Goal: Use online tool/utility: Utilize a website feature to perform a specific function

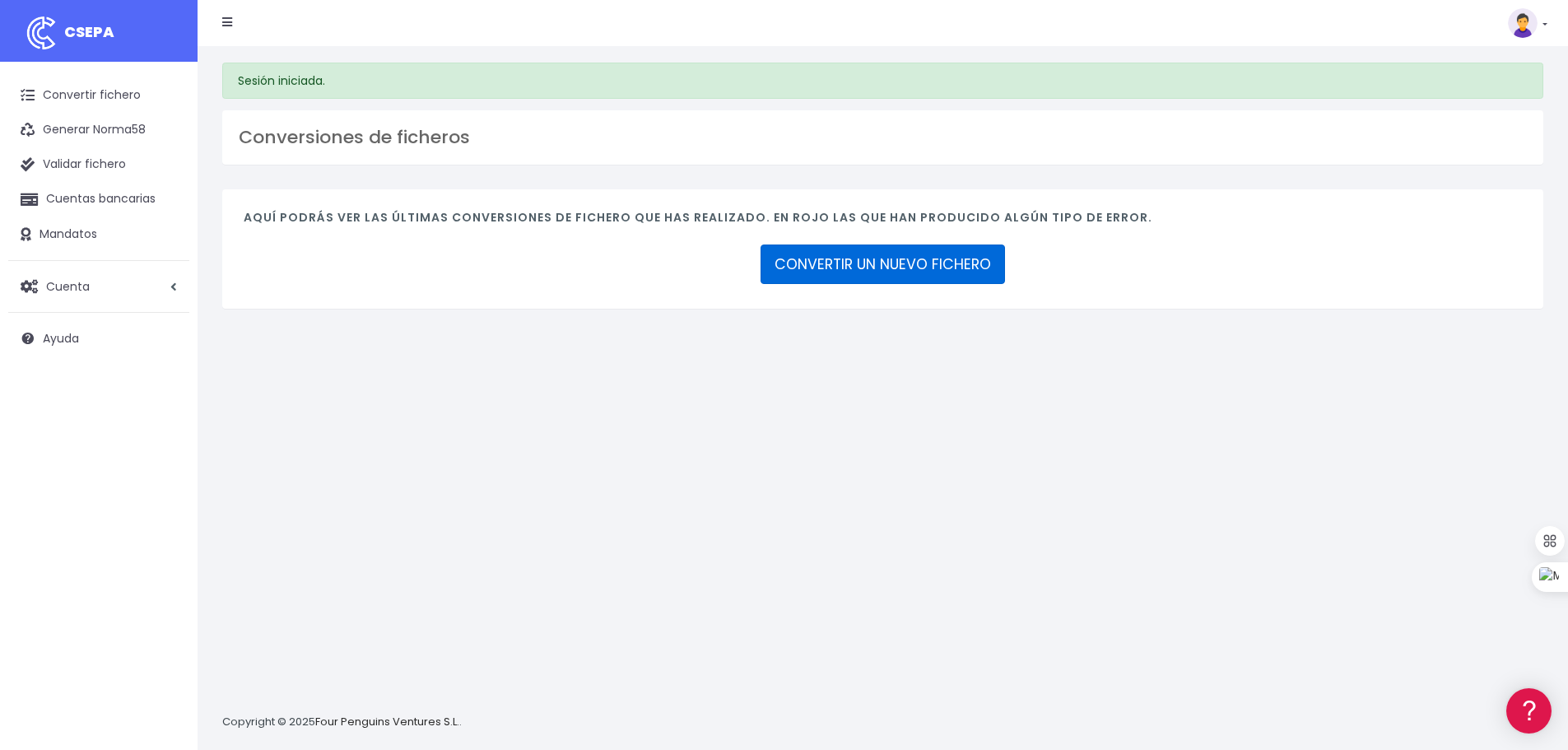
click at [871, 261] on link "CONVERTIR UN NUEVO FICHERO" at bounding box center [883, 264] width 245 height 40
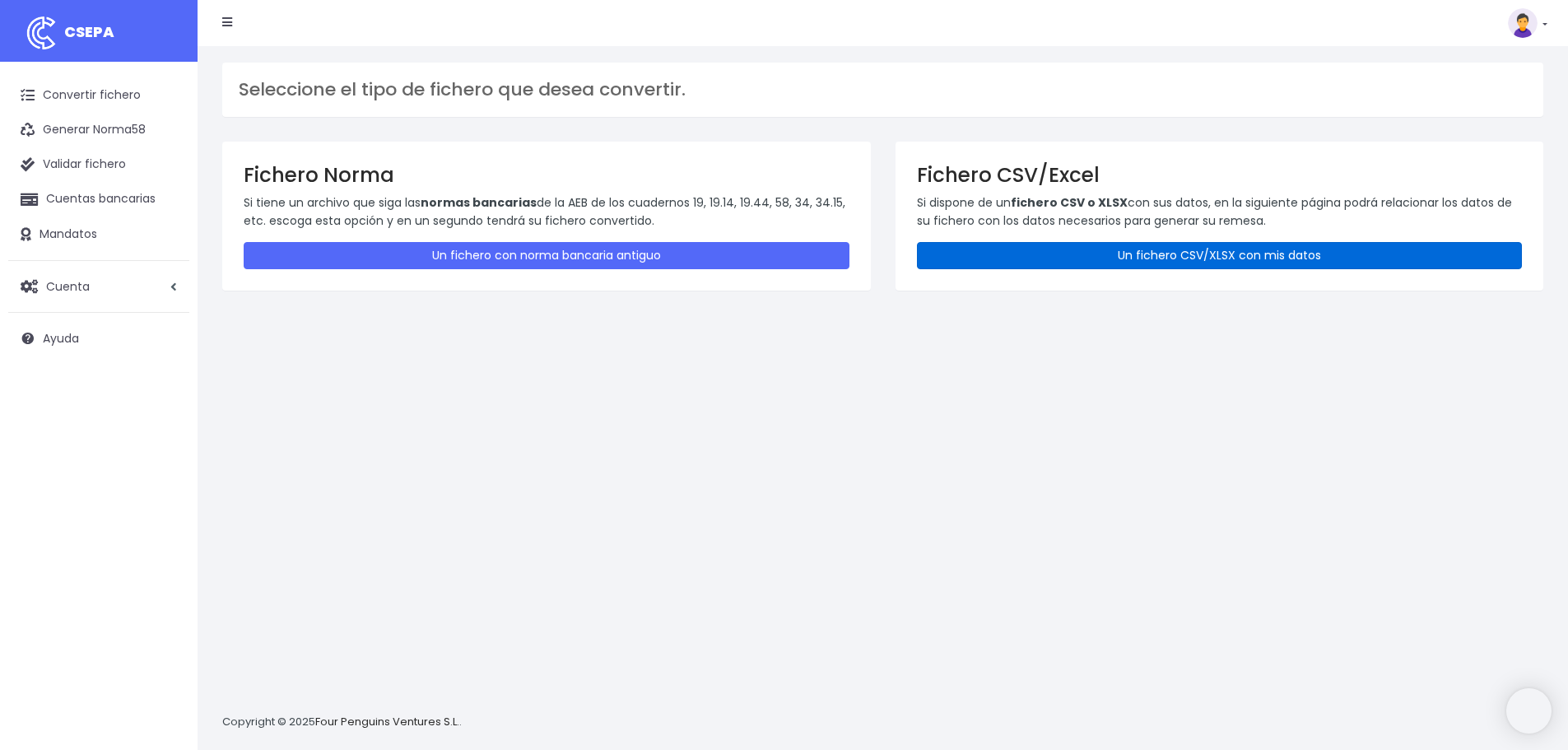
click at [1170, 258] on link "Un fichero CSV/XLSX con mis datos" at bounding box center [1220, 256] width 606 height 27
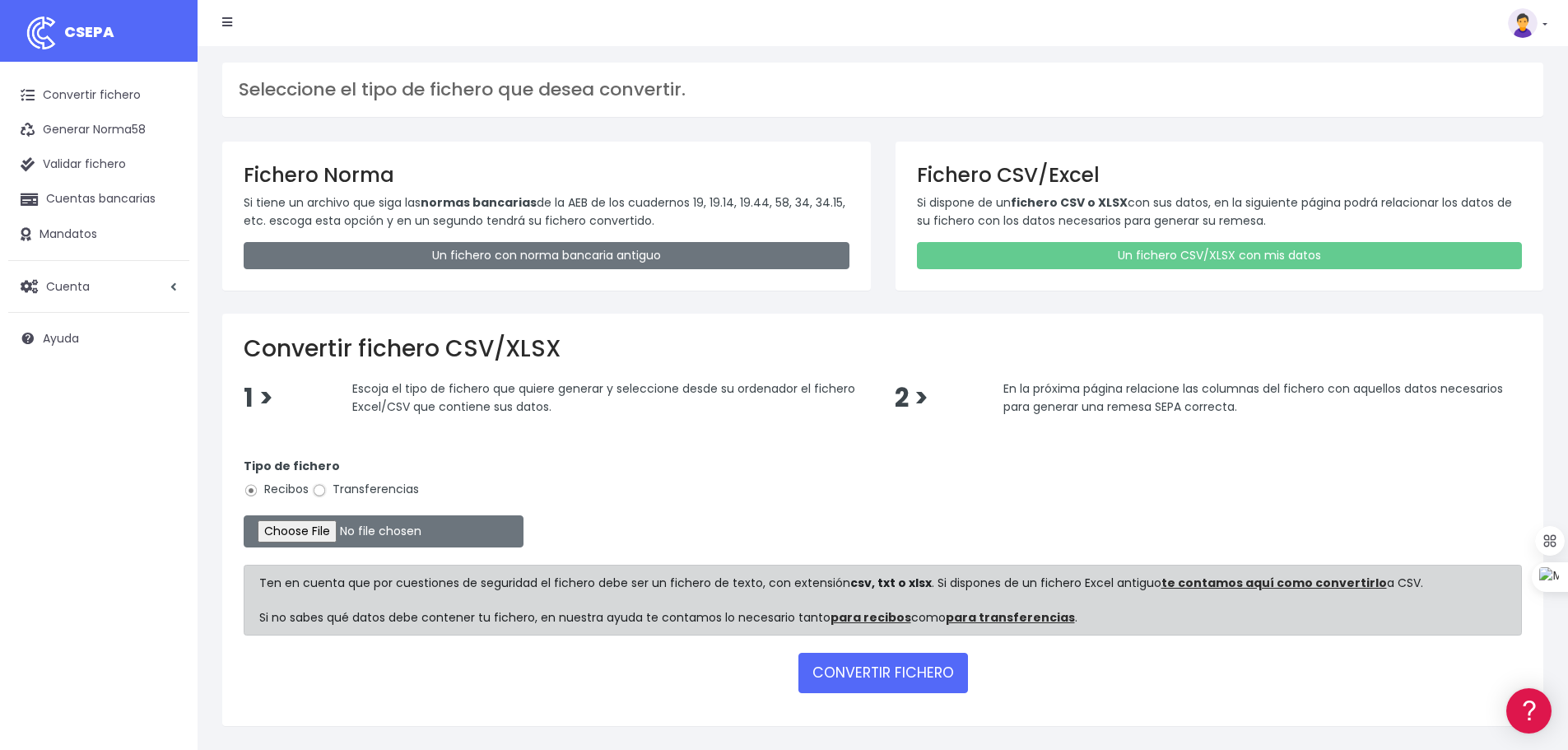
click at [320, 490] on input "Transferencias" at bounding box center [319, 491] width 15 height 15
radio input "true"
click at [330, 526] on input "file" at bounding box center [383, 531] width 280 height 32
type input "C:\fakepath\transferencias-2025-09-22.csv"
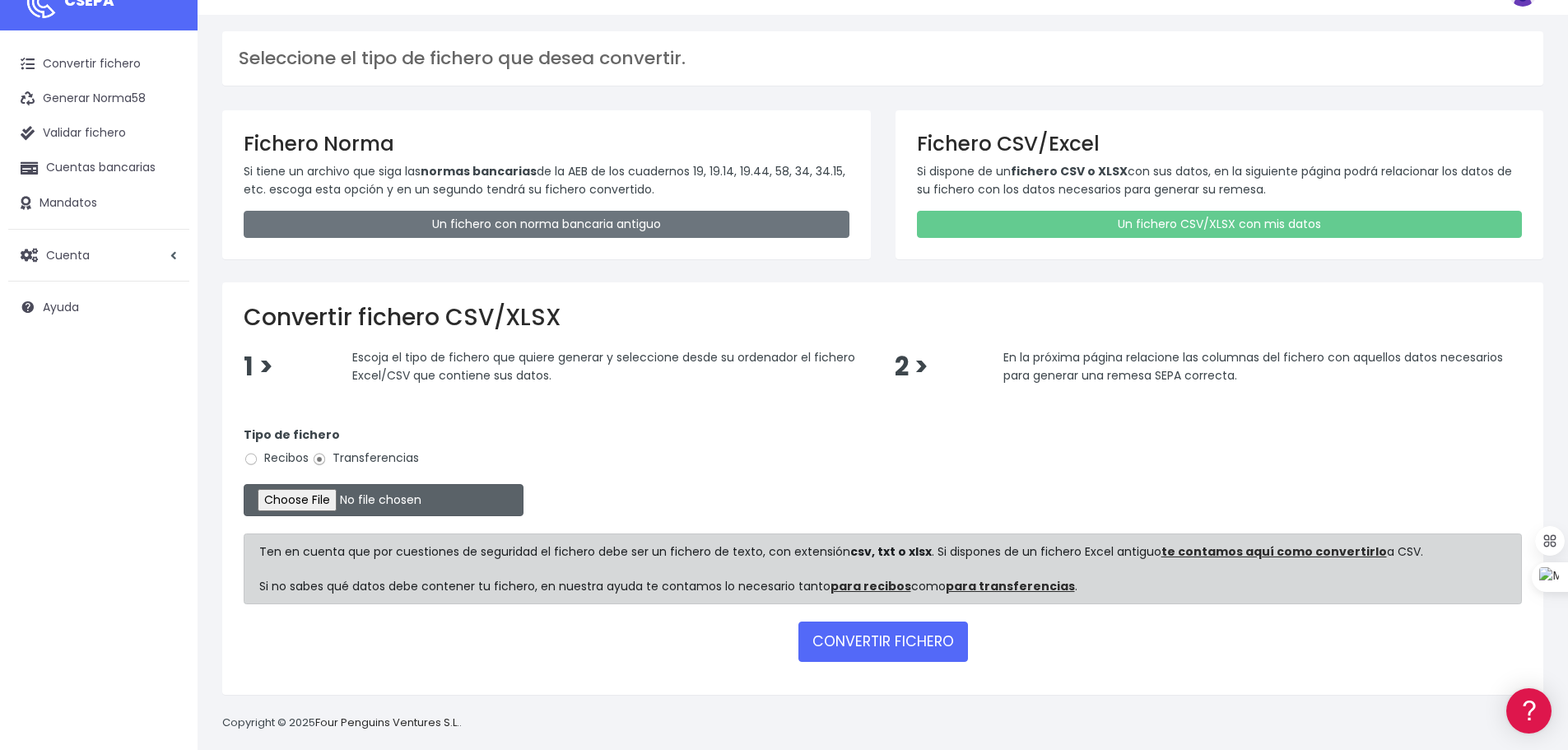
scroll to position [48, 0]
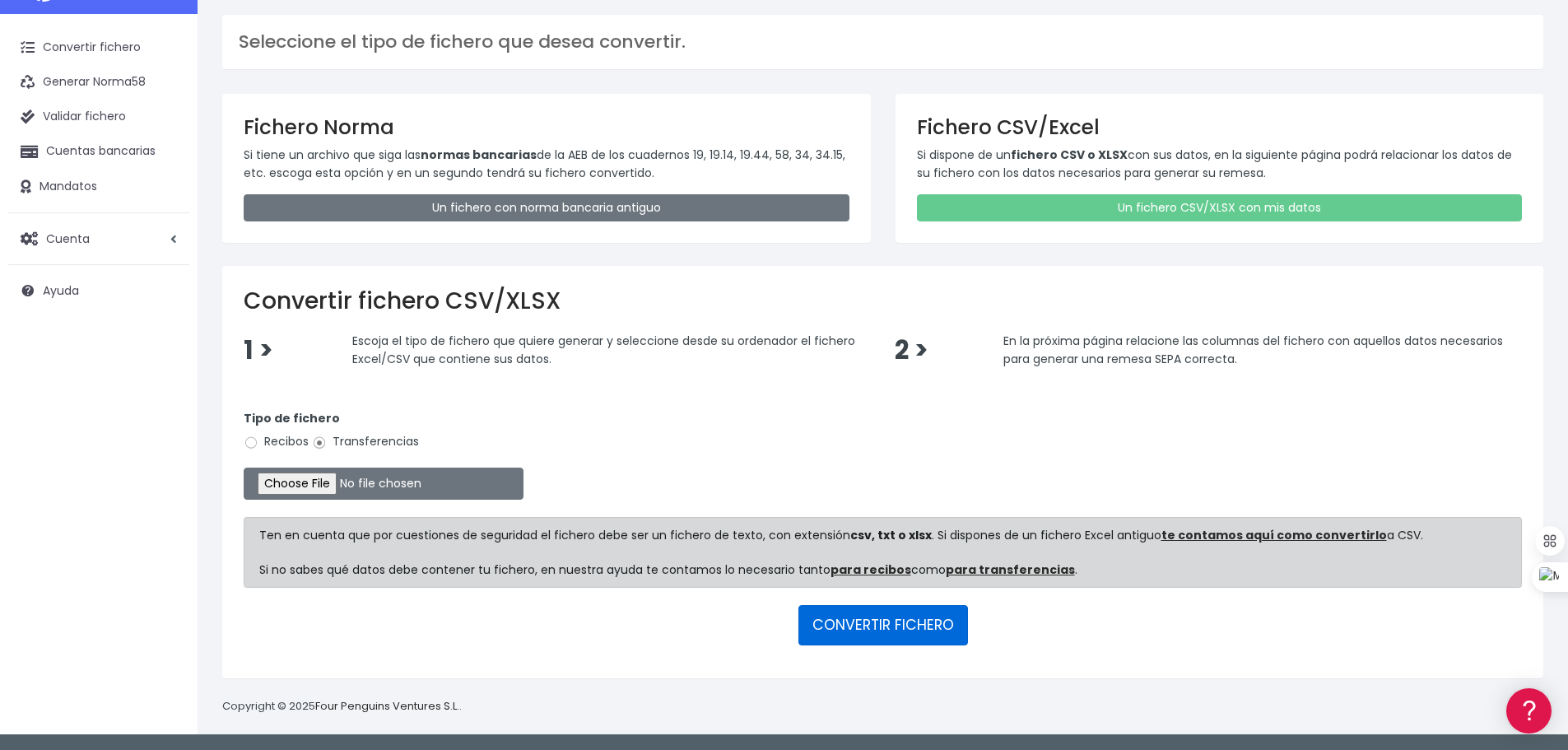
click at [872, 618] on button "CONVERTIR FICHERO" at bounding box center [884, 625] width 170 height 40
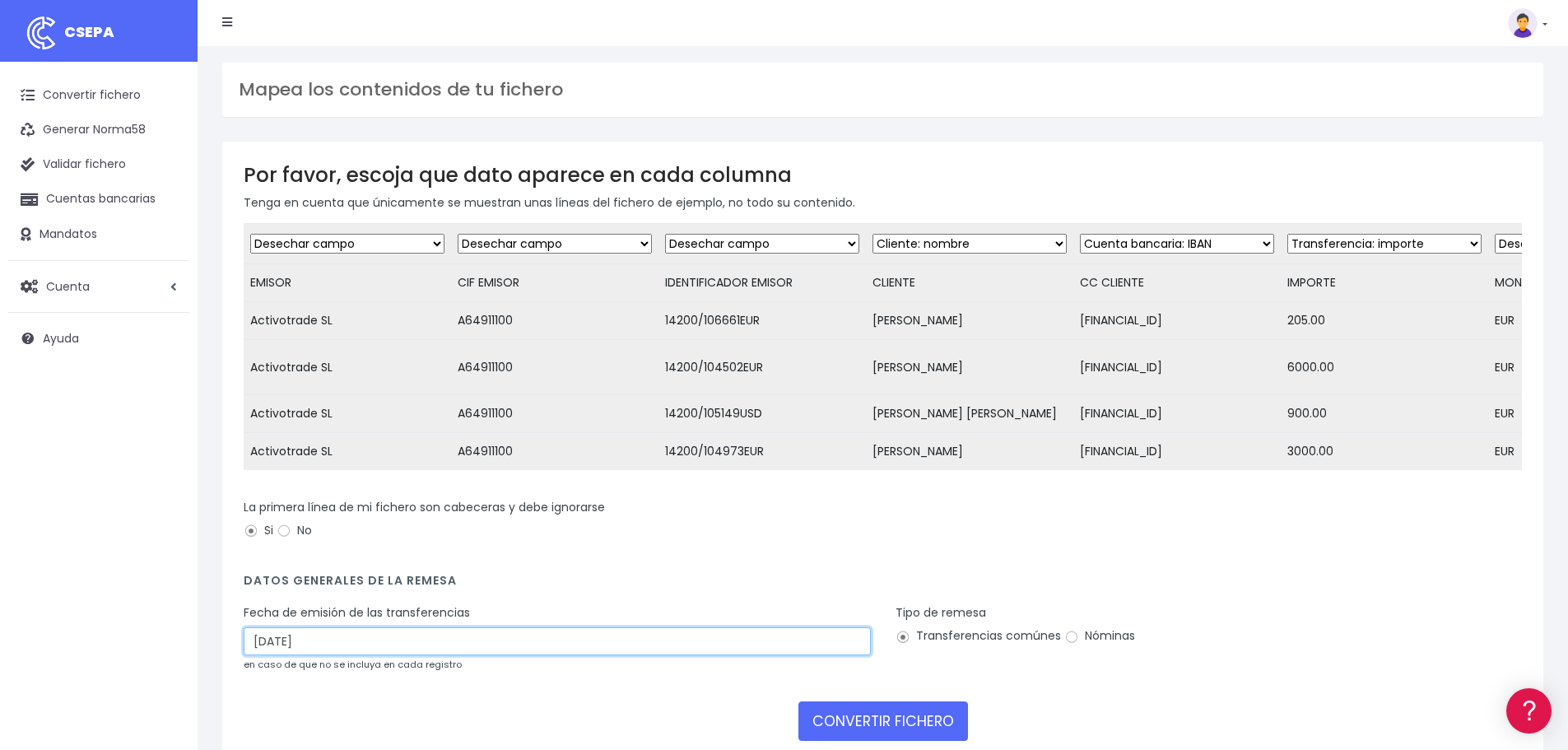
click at [398, 655] on input "25/09/2025" at bounding box center [557, 641] width 627 height 28
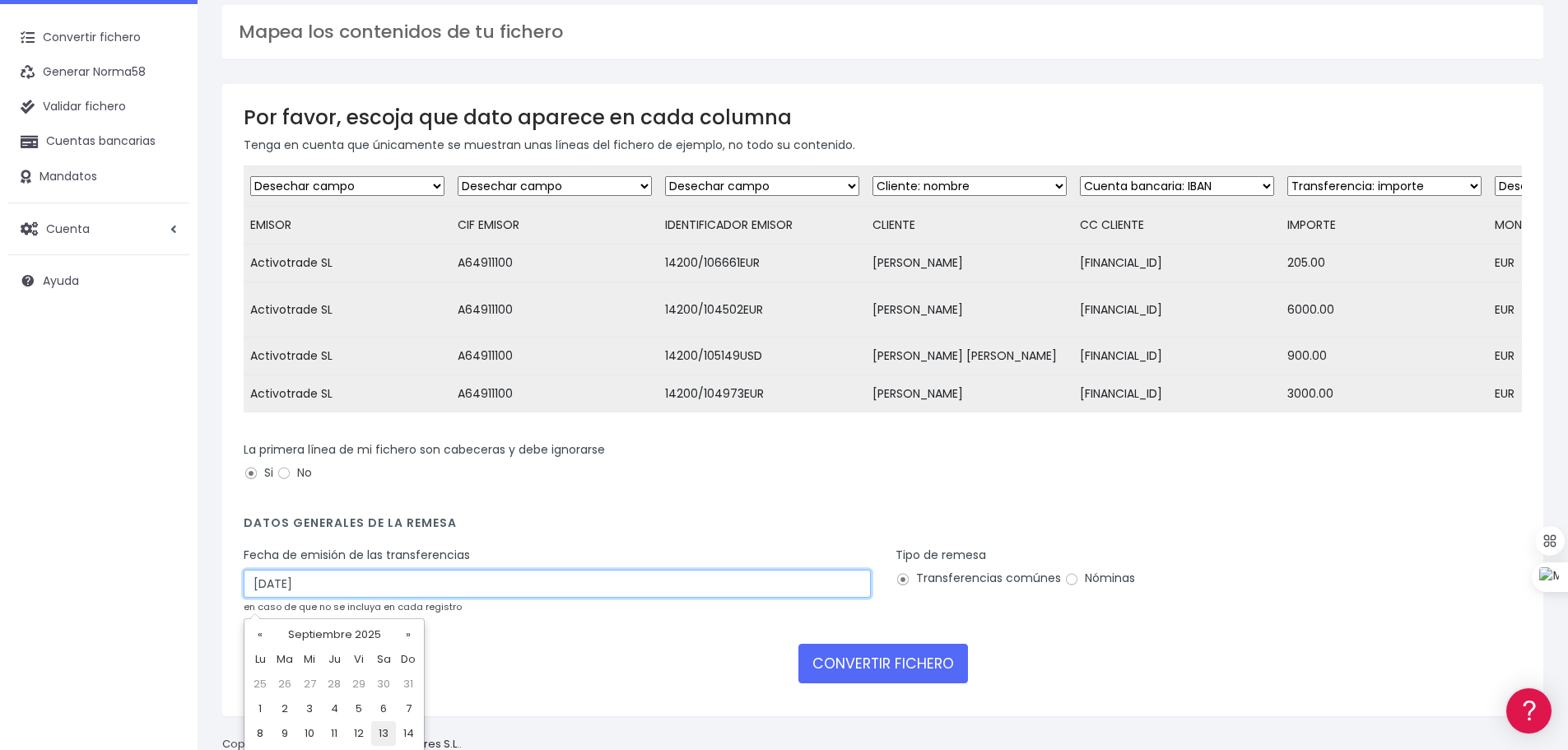
scroll to position [132, 0]
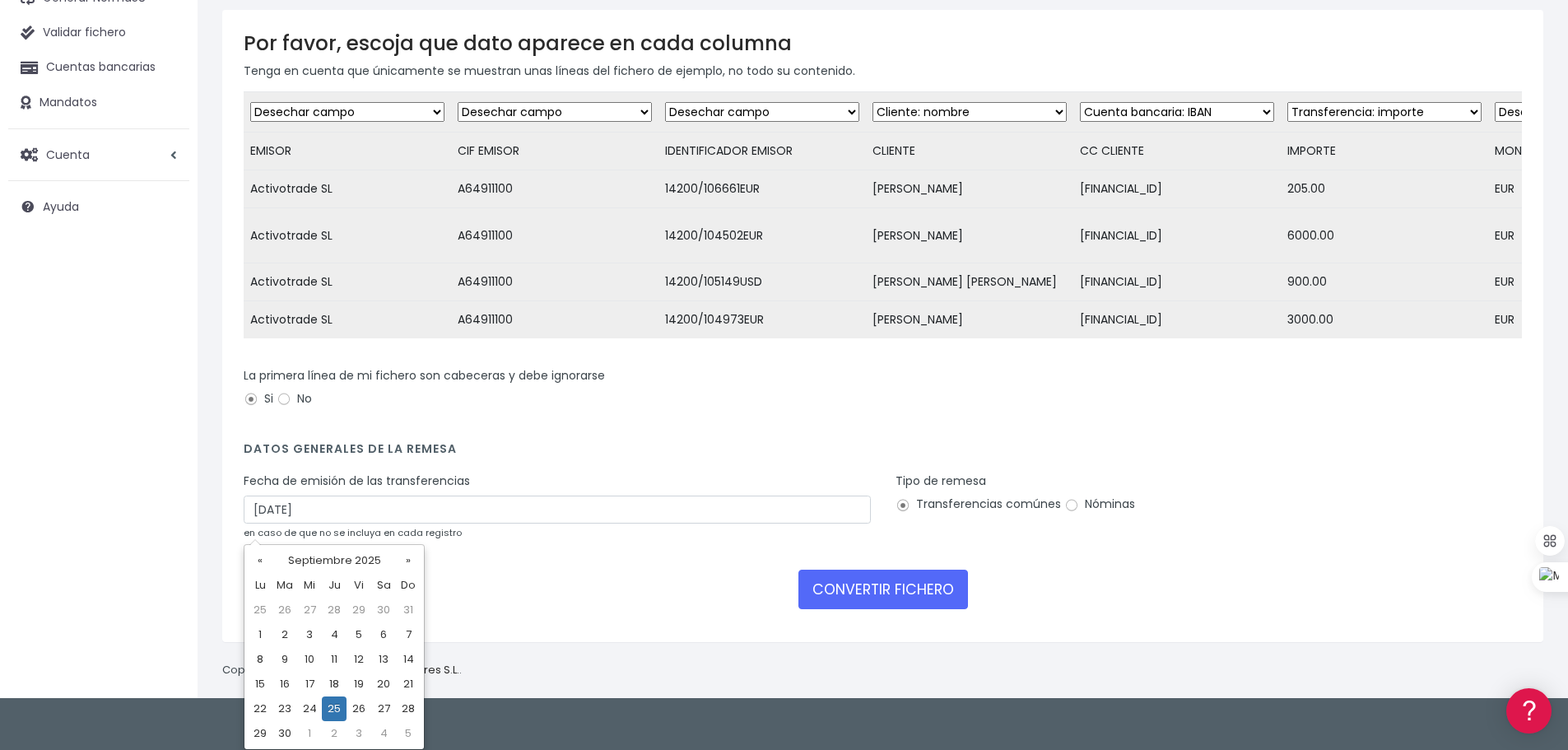
click at [280, 709] on td "23" at bounding box center [284, 708] width 24 height 24
type input "23/09/2025"
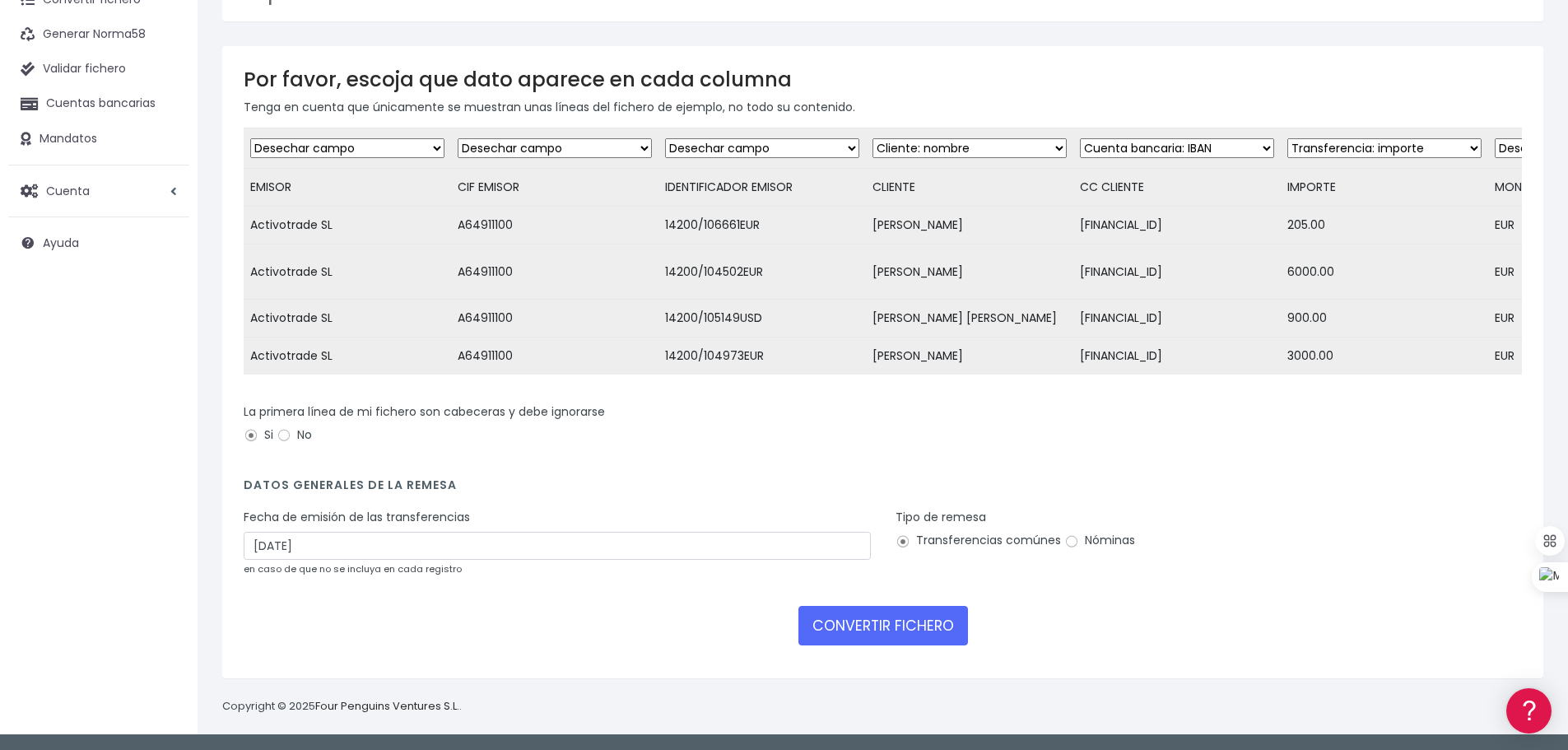
scroll to position [108, 0]
click at [877, 616] on button "CONVERTIR FICHERO" at bounding box center [884, 626] width 170 height 40
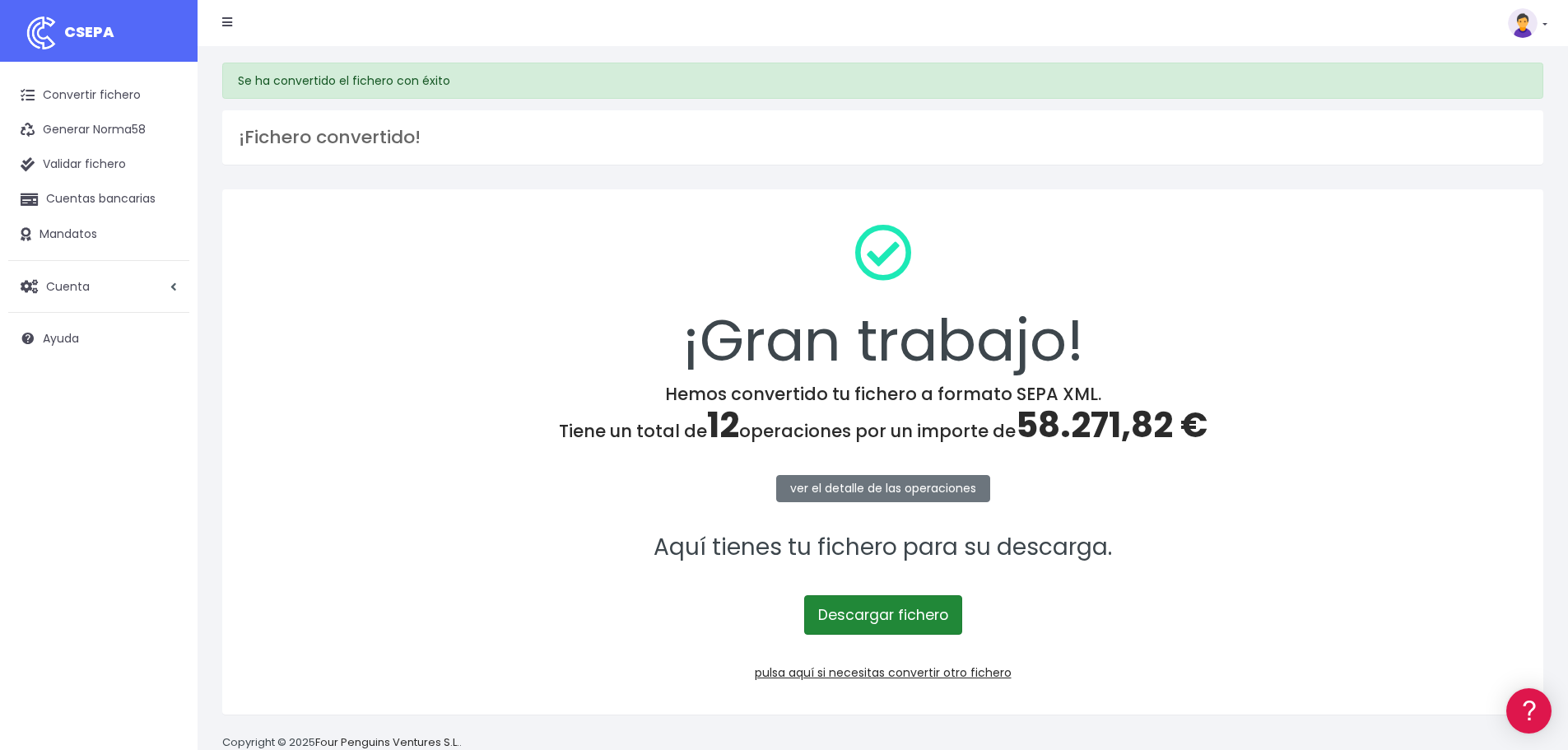
click at [891, 616] on link "Descargar fichero" at bounding box center [883, 615] width 158 height 40
